Goal: Task Accomplishment & Management: Use online tool/utility

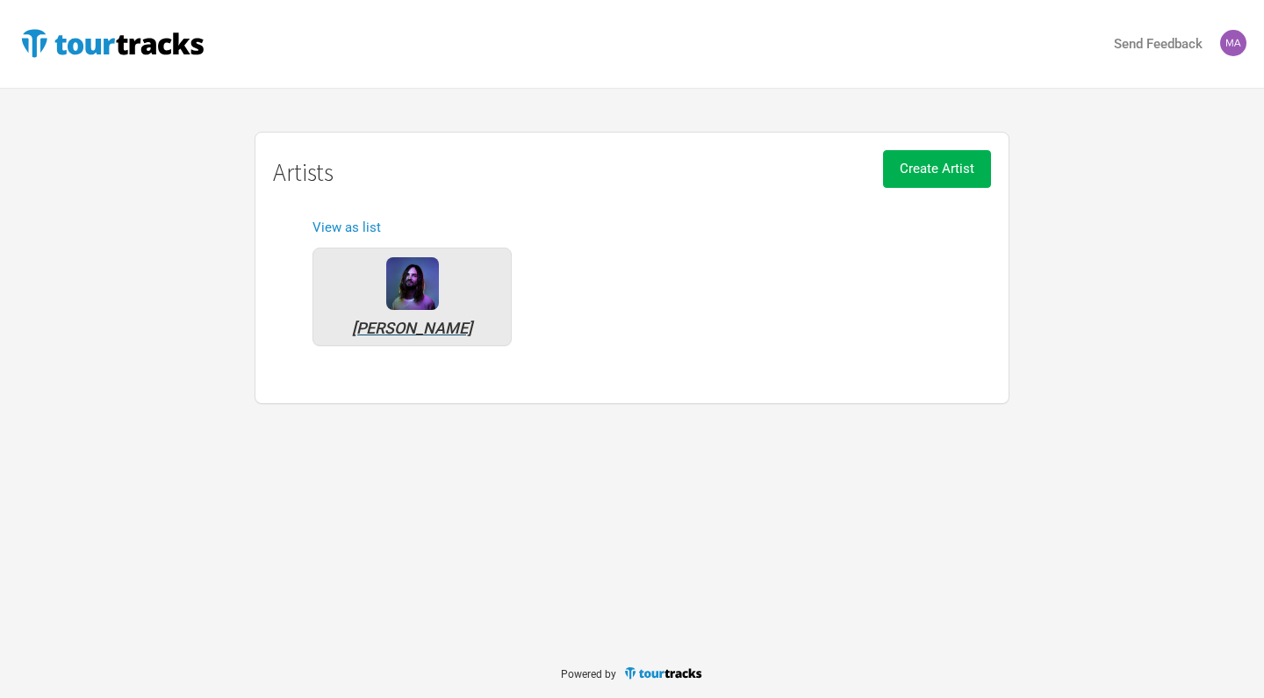
click at [409, 284] on img at bounding box center [412, 283] width 53 height 53
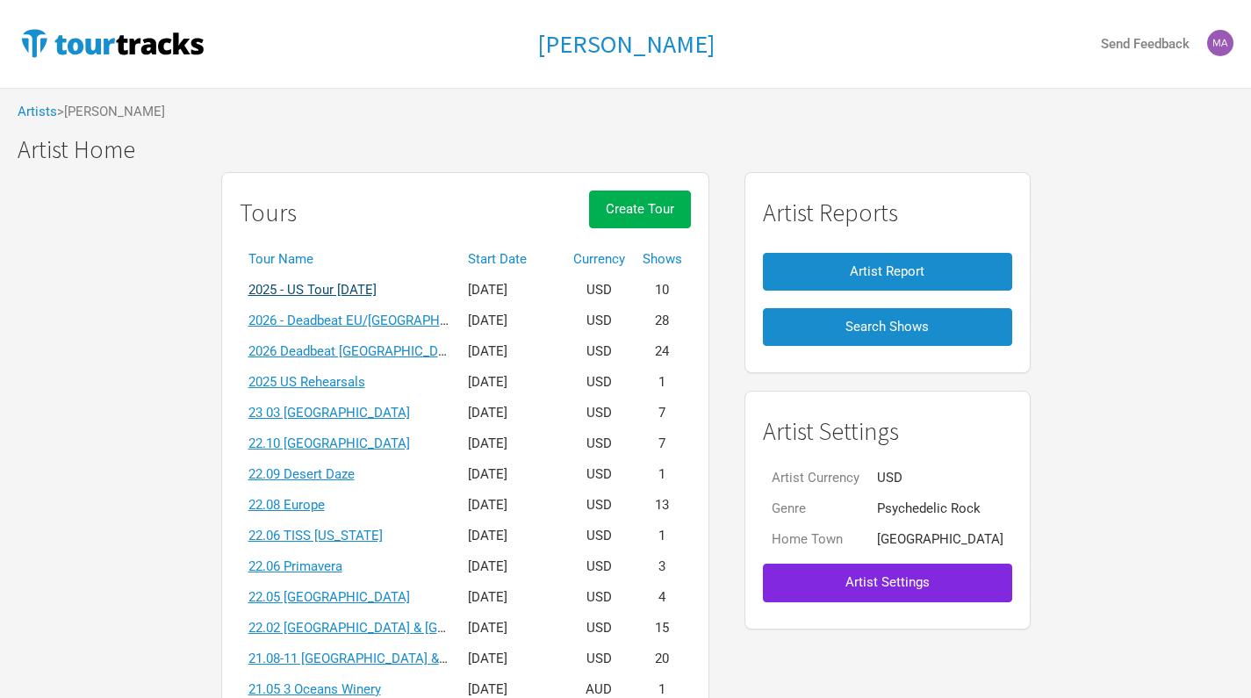
click at [376, 284] on link "2025 - US Tour [DATE]" at bounding box center [312, 290] width 128 height 16
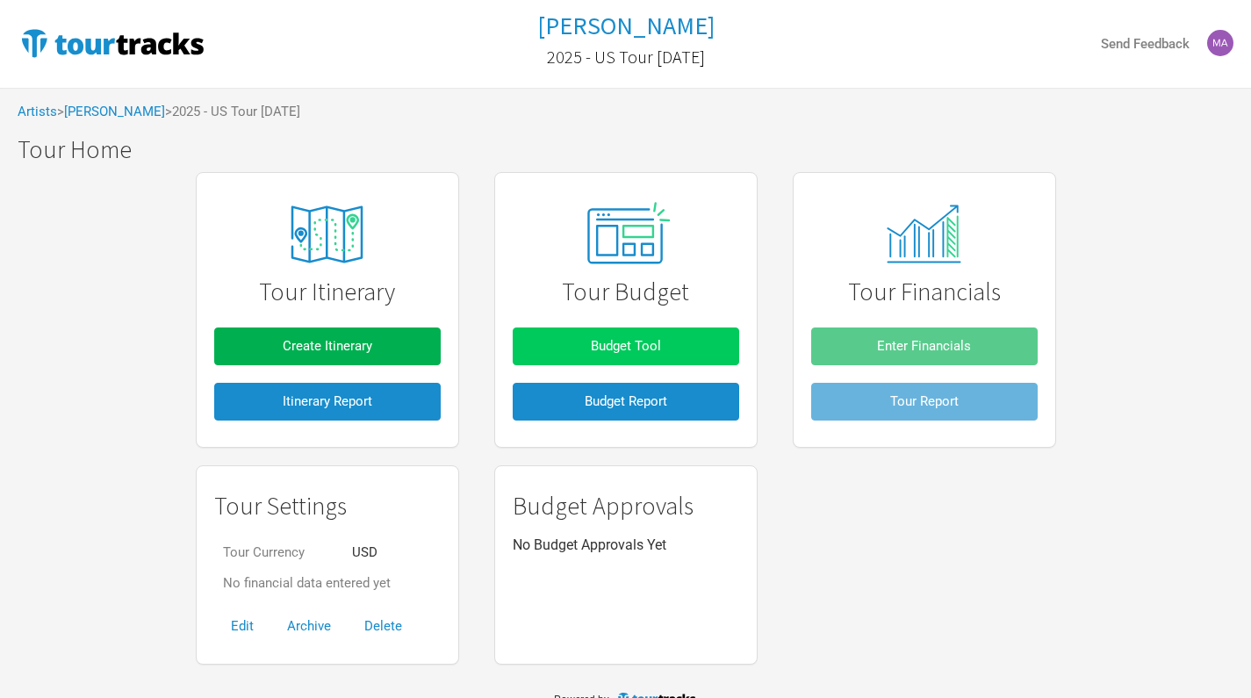
click at [599, 349] on span "Budget Tool" at bounding box center [626, 346] width 70 height 16
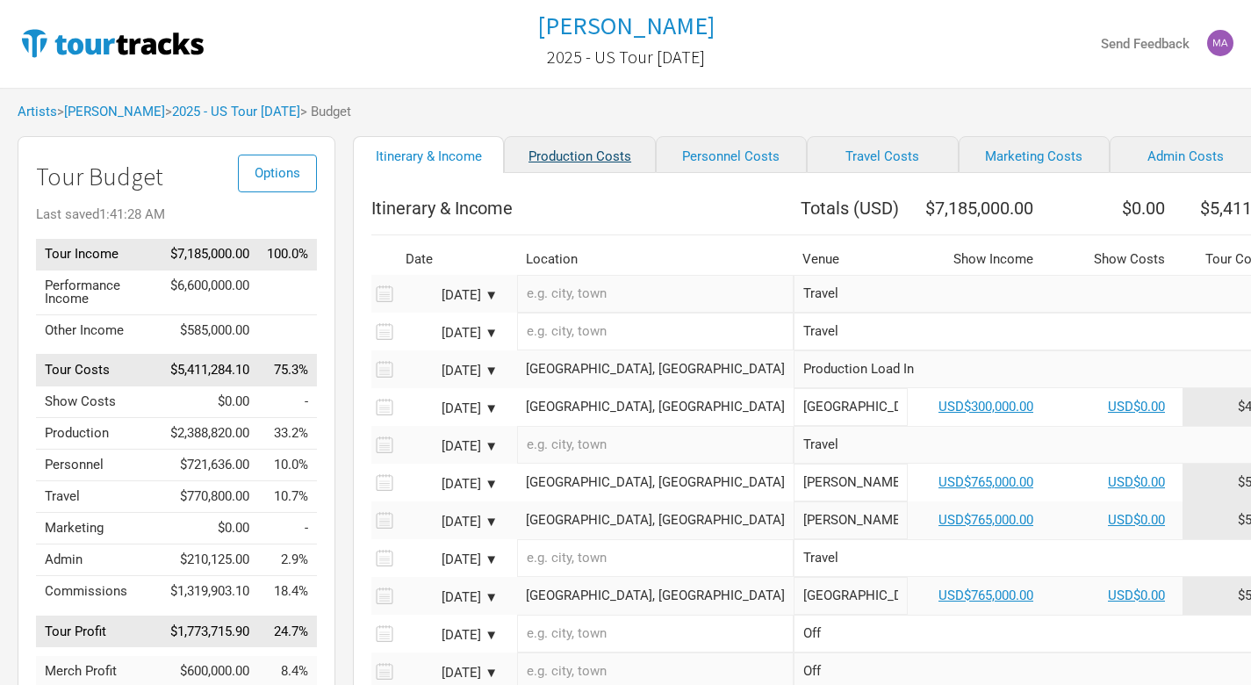
click at [573, 167] on link "Production Costs" at bounding box center [579, 154] width 151 height 37
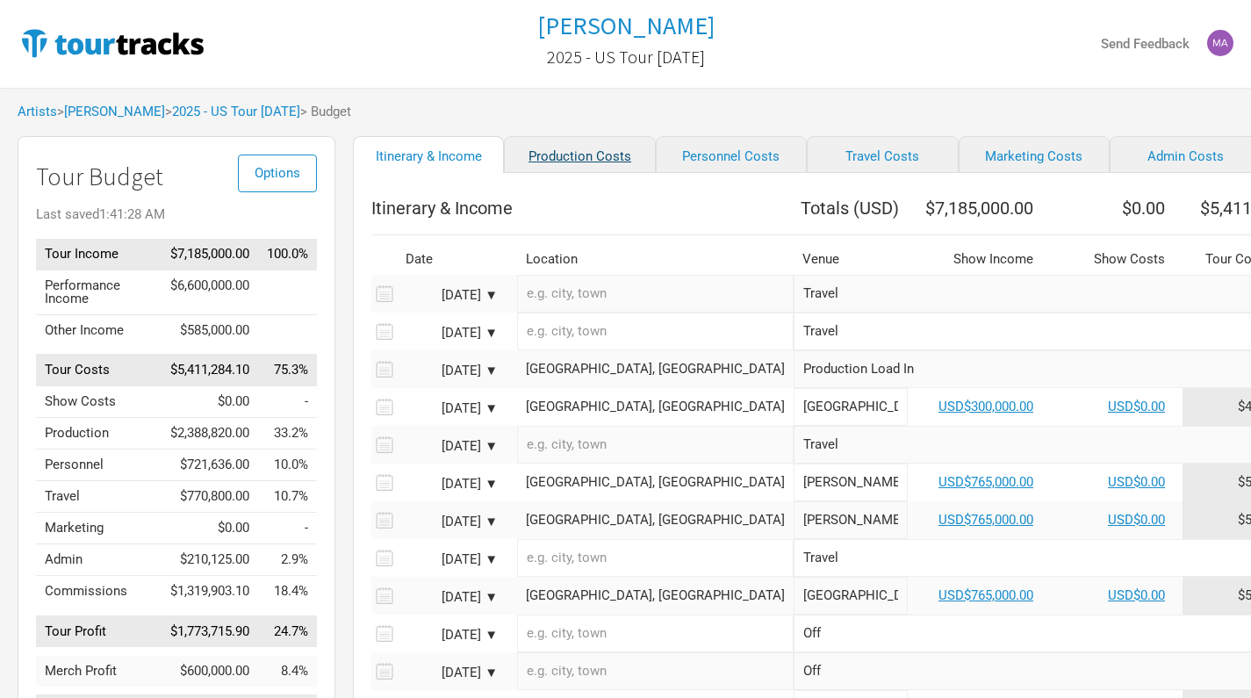
select select "Show Days"
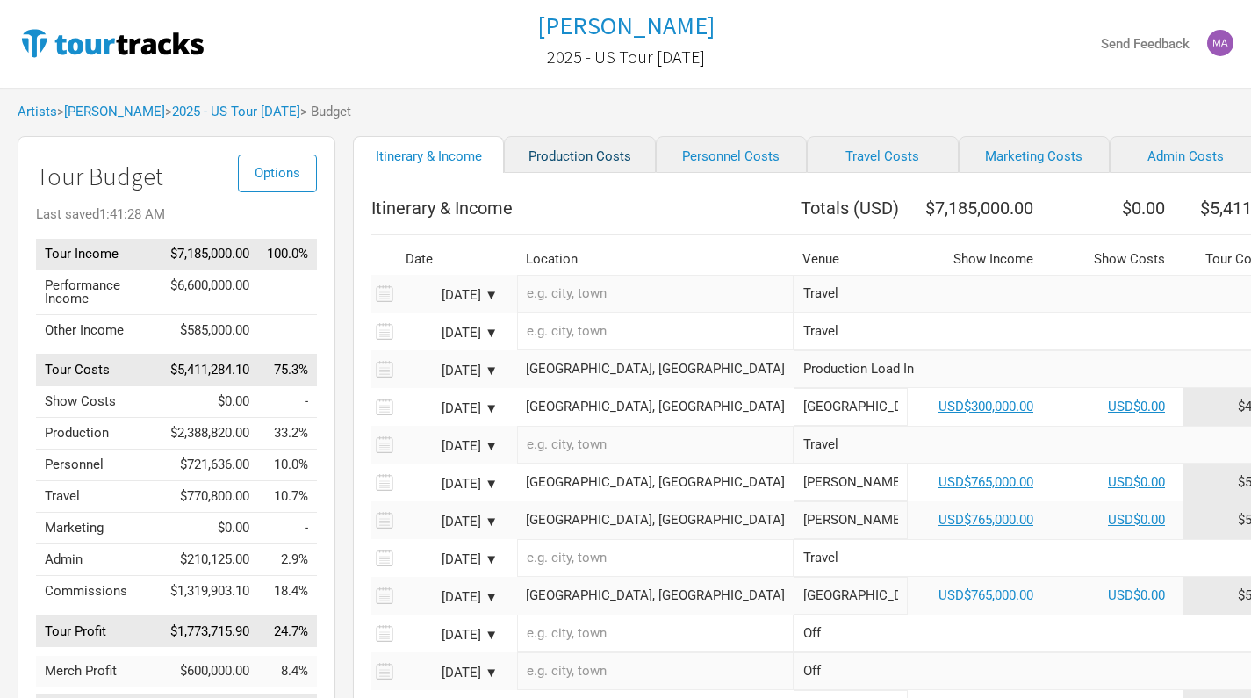
select select "Show Days"
select select "Shows"
select select "Show Days"
select select "Shows"
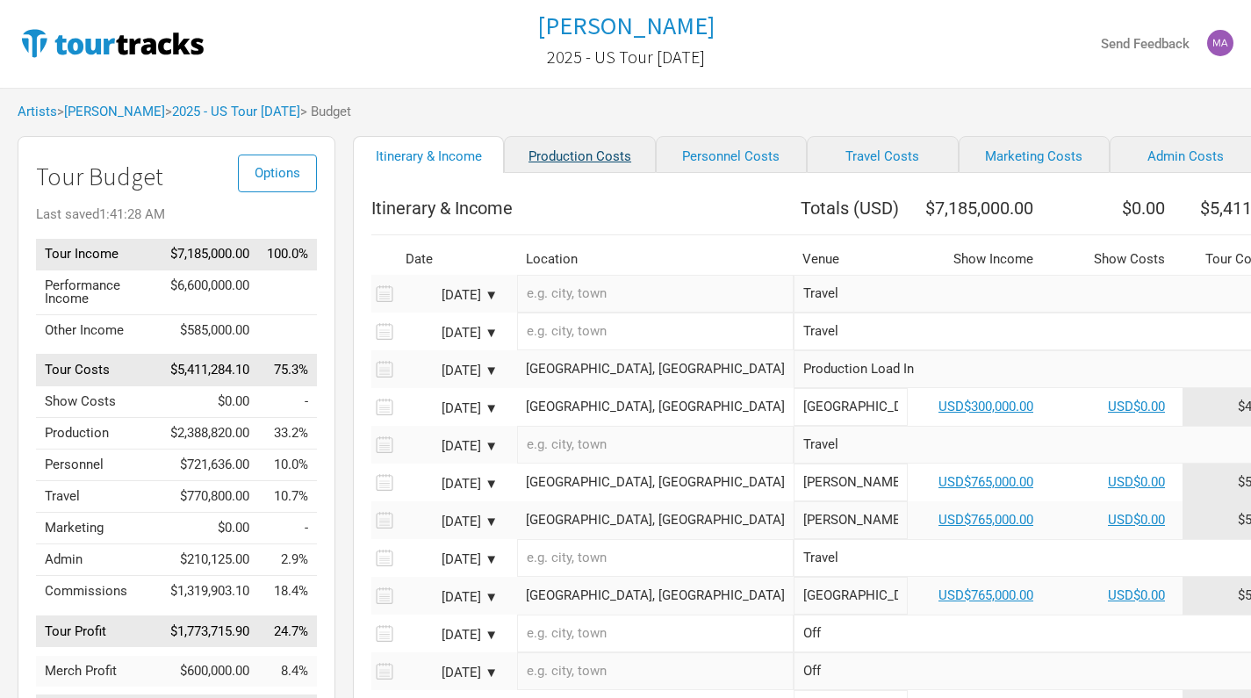
select select "Shows"
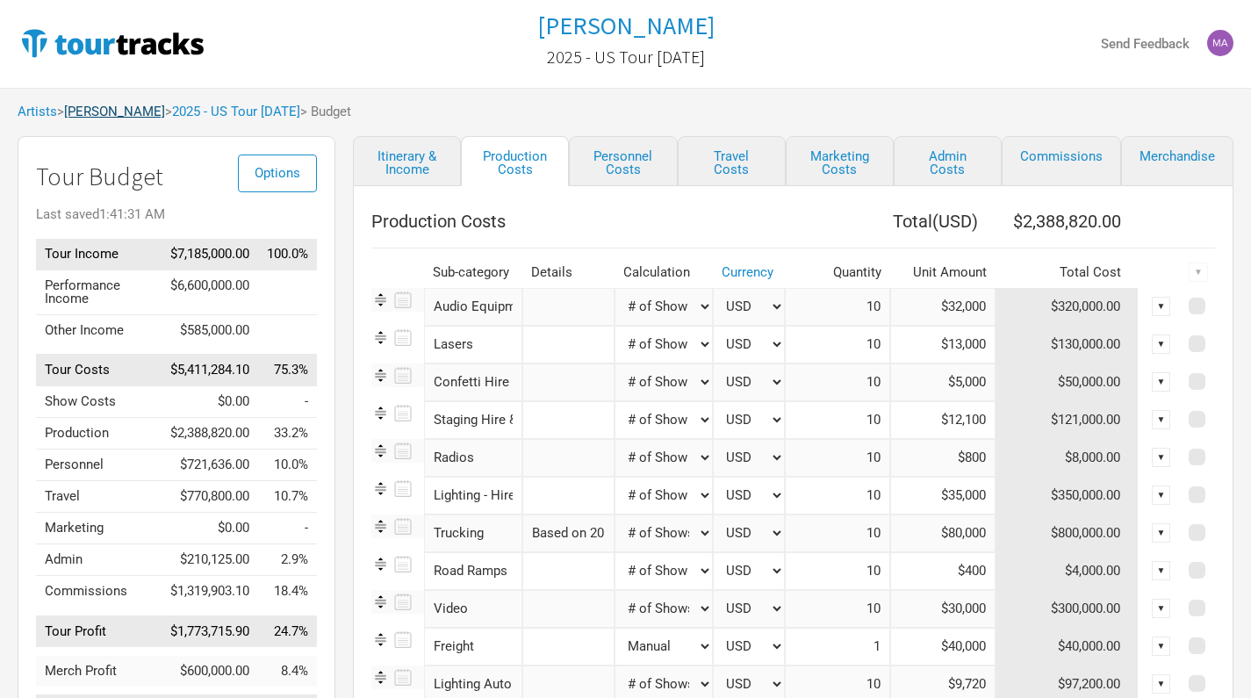
click at [106, 109] on link "[PERSON_NAME]" at bounding box center [114, 112] width 101 height 16
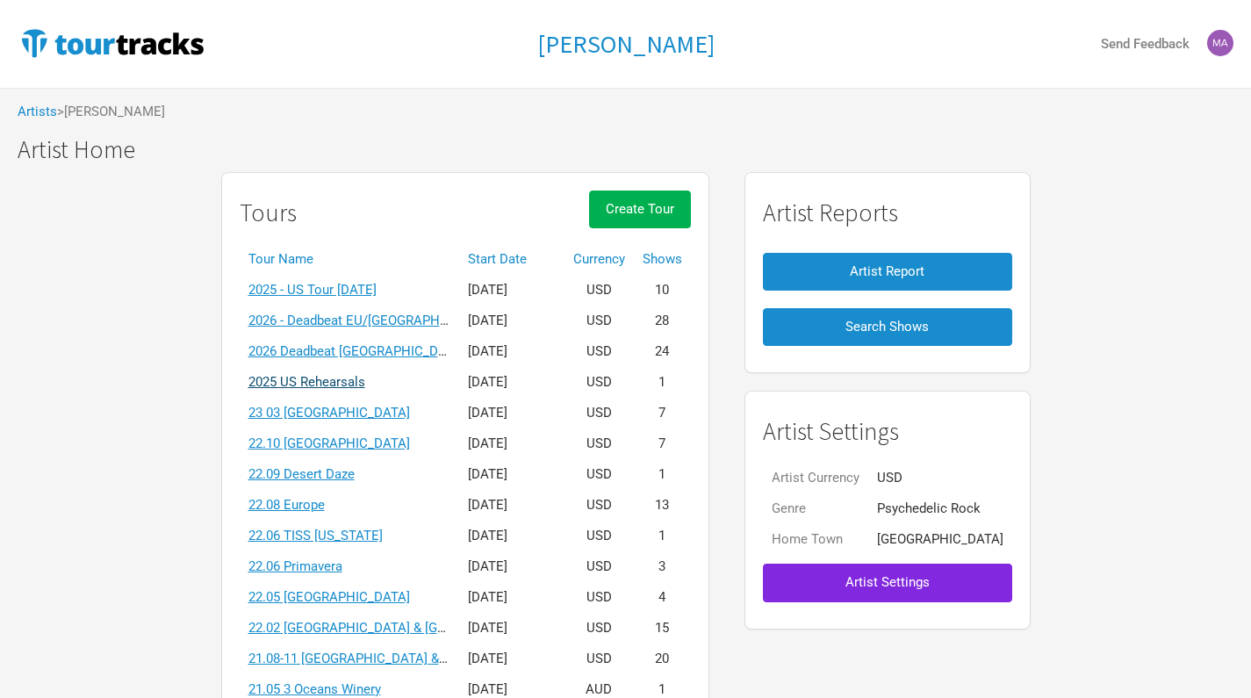
click at [360, 378] on link "2025 US Rehearsals" at bounding box center [306, 382] width 117 height 16
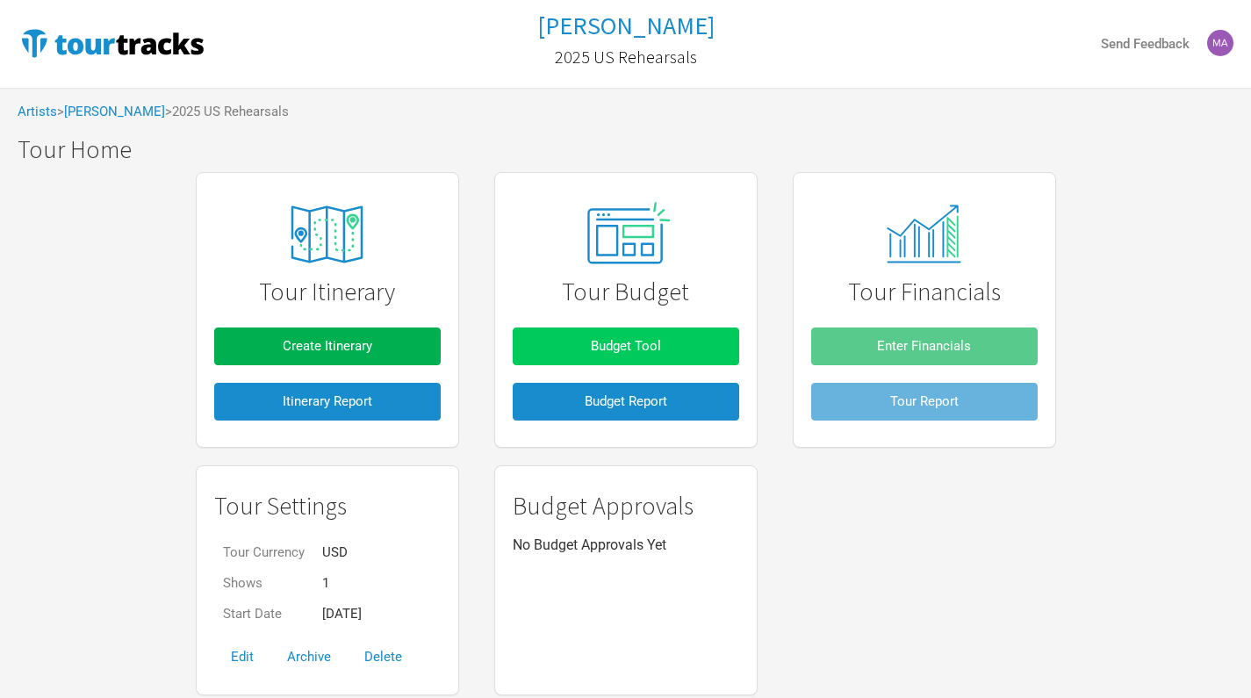
click at [623, 348] on span "Budget Tool" at bounding box center [626, 346] width 70 height 16
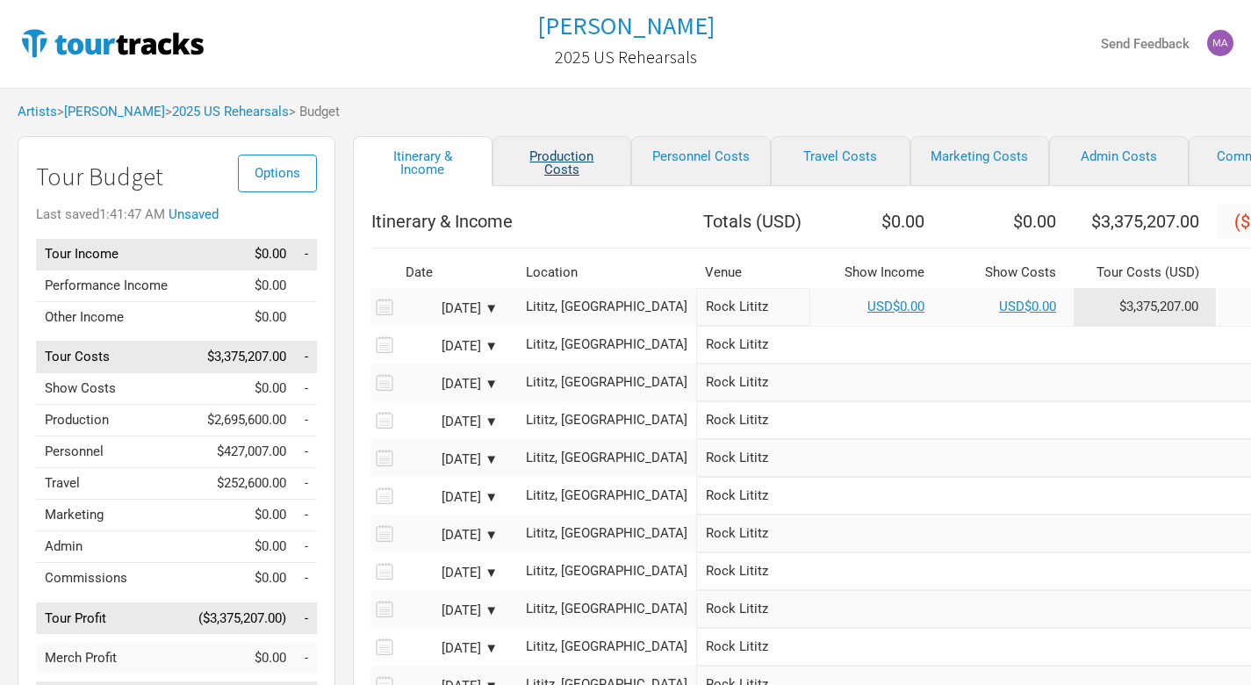
click at [547, 156] on link "Production Costs" at bounding box center [563, 161] width 140 height 50
select select "Total Days"
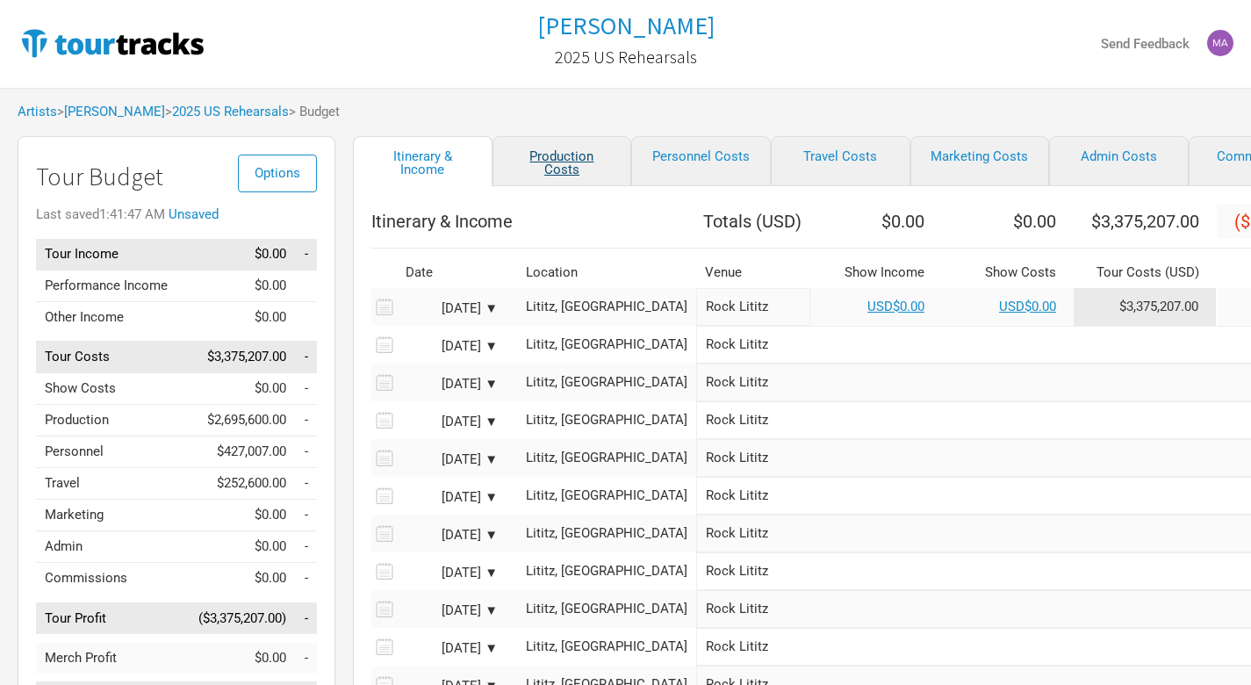
select select "Total Days"
select select "Shows"
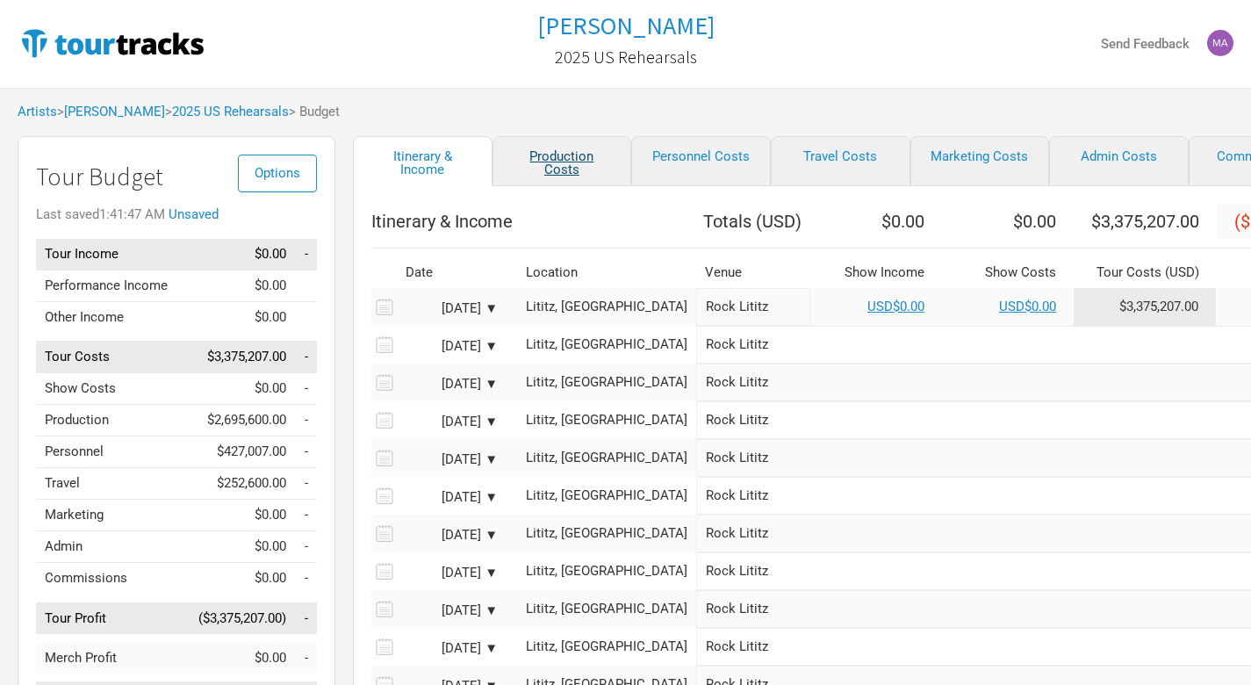
select select "Shows"
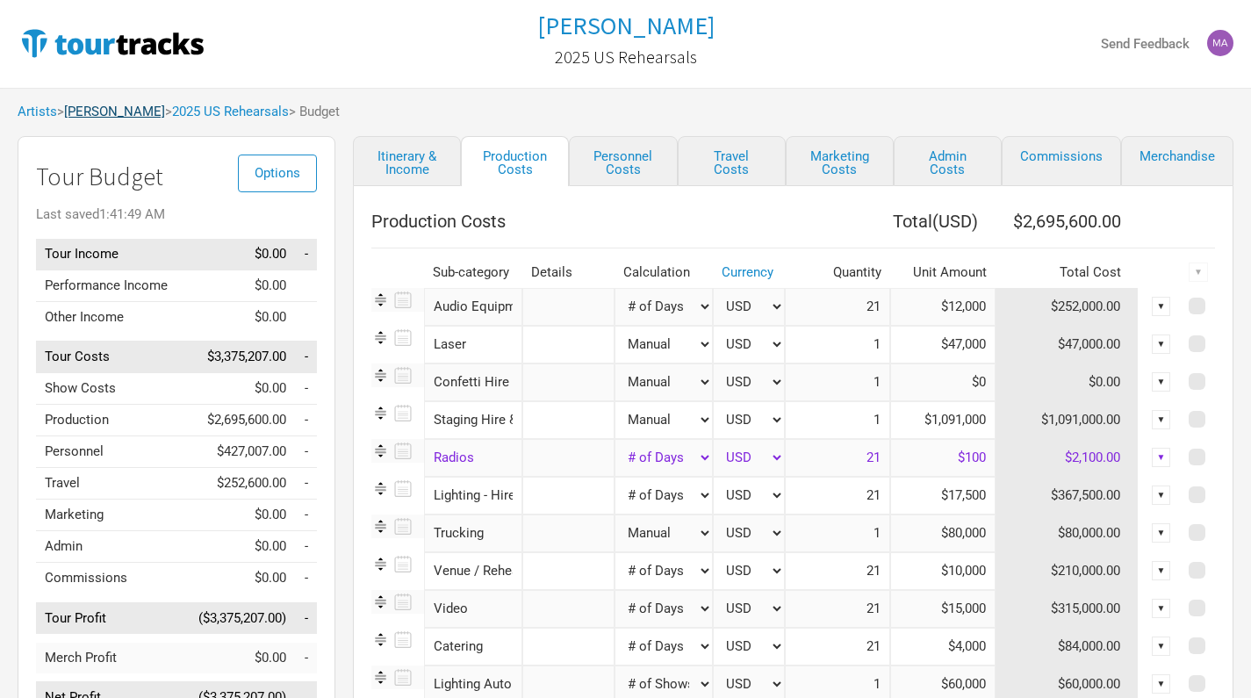
click at [111, 116] on link "[PERSON_NAME]" at bounding box center [114, 112] width 101 height 16
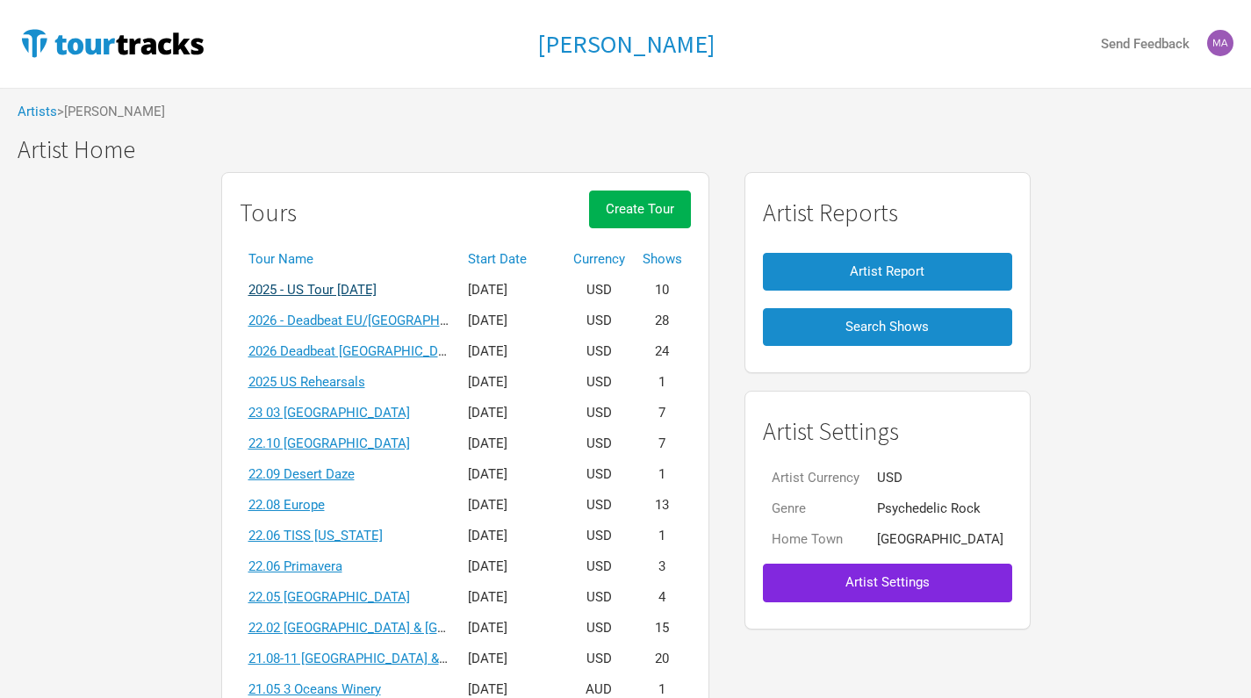
click at [377, 291] on link "2025 - US Tour [DATE]" at bounding box center [312, 290] width 128 height 16
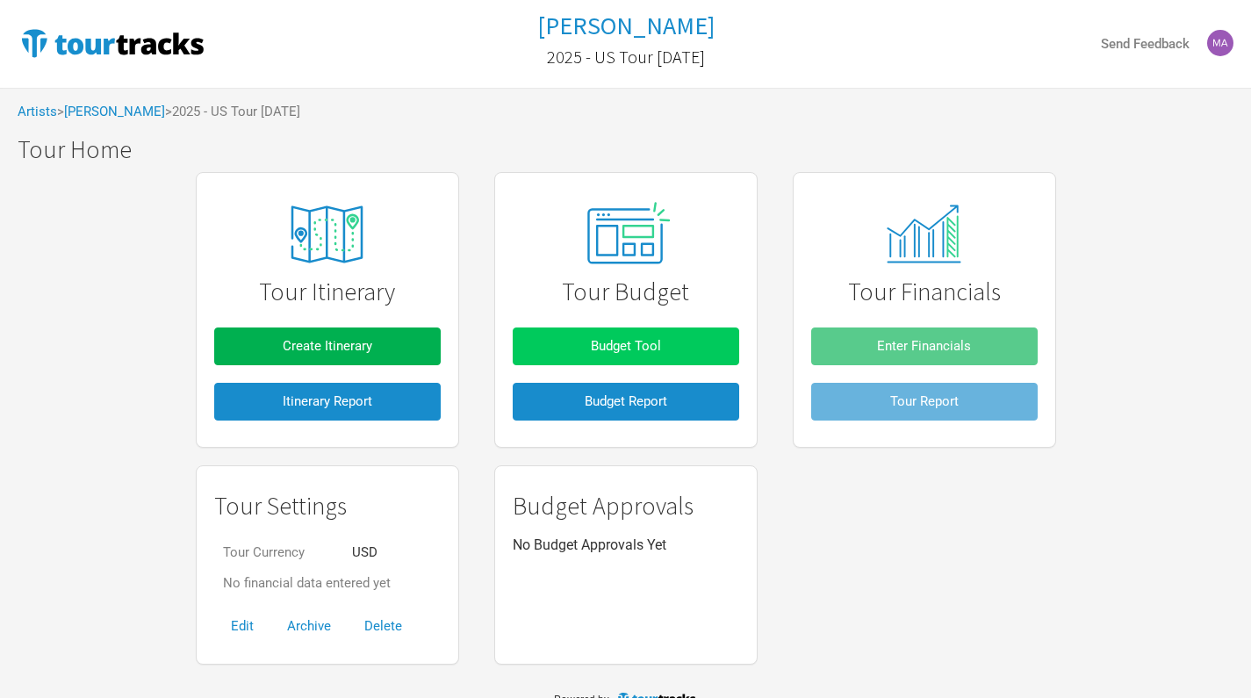
click at [589, 349] on button "Budget Tool" at bounding box center [626, 346] width 227 height 38
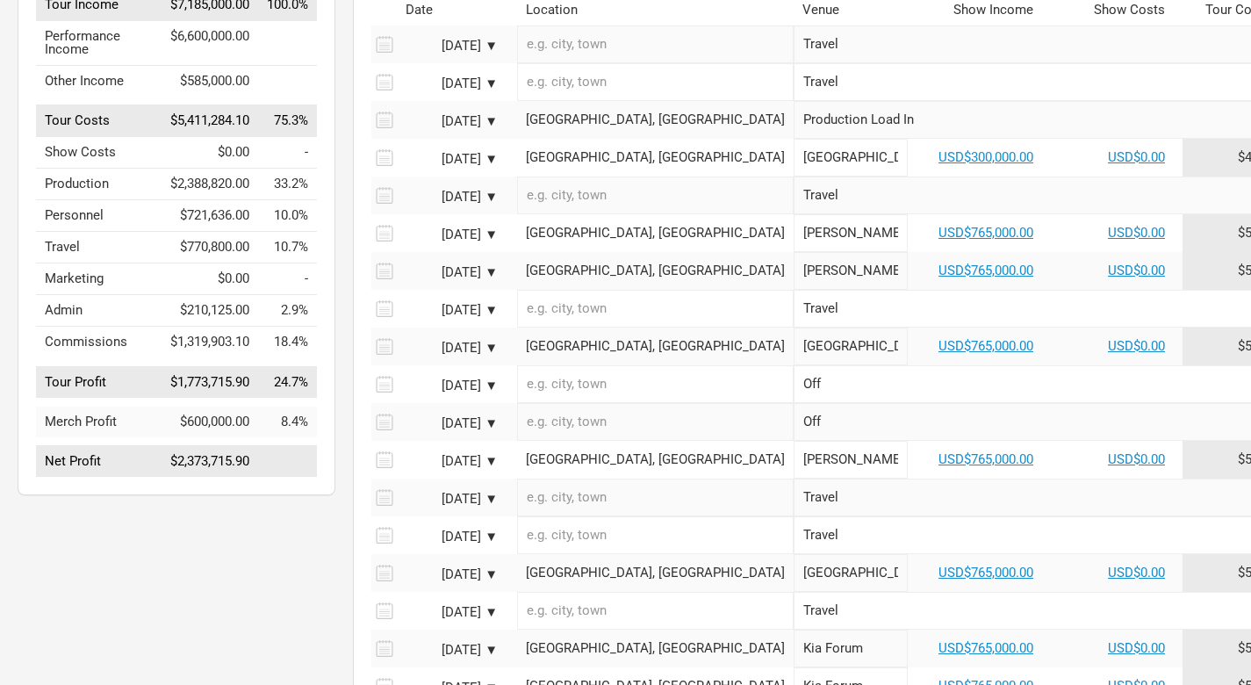
scroll to position [252, 0]
